Goal: Task Accomplishment & Management: Use online tool/utility

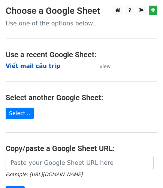
click at [40, 66] on strong "Viết mail câu trip" at bounding box center [33, 66] width 55 height 7
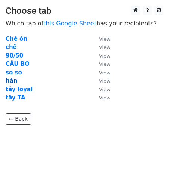
click at [13, 80] on strong "hàn" at bounding box center [12, 81] width 12 height 7
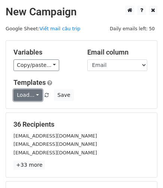
click at [33, 95] on link "Load..." at bounding box center [27, 95] width 29 height 12
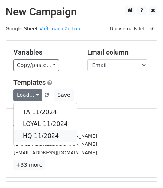
click at [45, 134] on link "HQ 11/2024" at bounding box center [45, 136] width 63 height 12
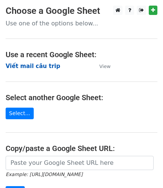
click at [39, 67] on strong "Viết mail câu trip" at bounding box center [33, 66] width 55 height 7
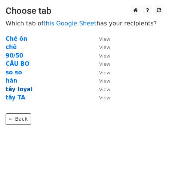
click at [26, 88] on strong "tây loyal" at bounding box center [19, 89] width 27 height 7
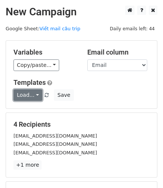
click at [30, 95] on link "Load..." at bounding box center [27, 95] width 29 height 12
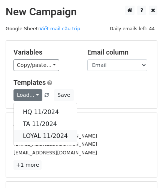
click at [43, 134] on link "LOYAL 11/2024" at bounding box center [45, 136] width 63 height 12
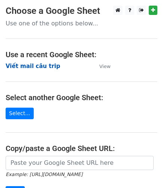
click at [36, 64] on strong "Viết mail câu trip" at bounding box center [33, 66] width 55 height 7
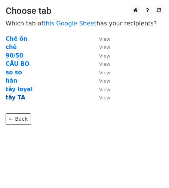
click at [18, 97] on strong "tây TA" at bounding box center [16, 97] width 20 height 7
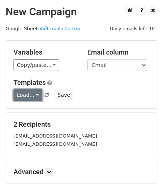
click at [36, 92] on link "Load..." at bounding box center [27, 95] width 29 height 12
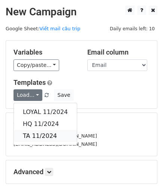
click at [39, 136] on link "TA 11/2024" at bounding box center [45, 136] width 63 height 12
